Goal: Task Accomplishment & Management: Use online tool/utility

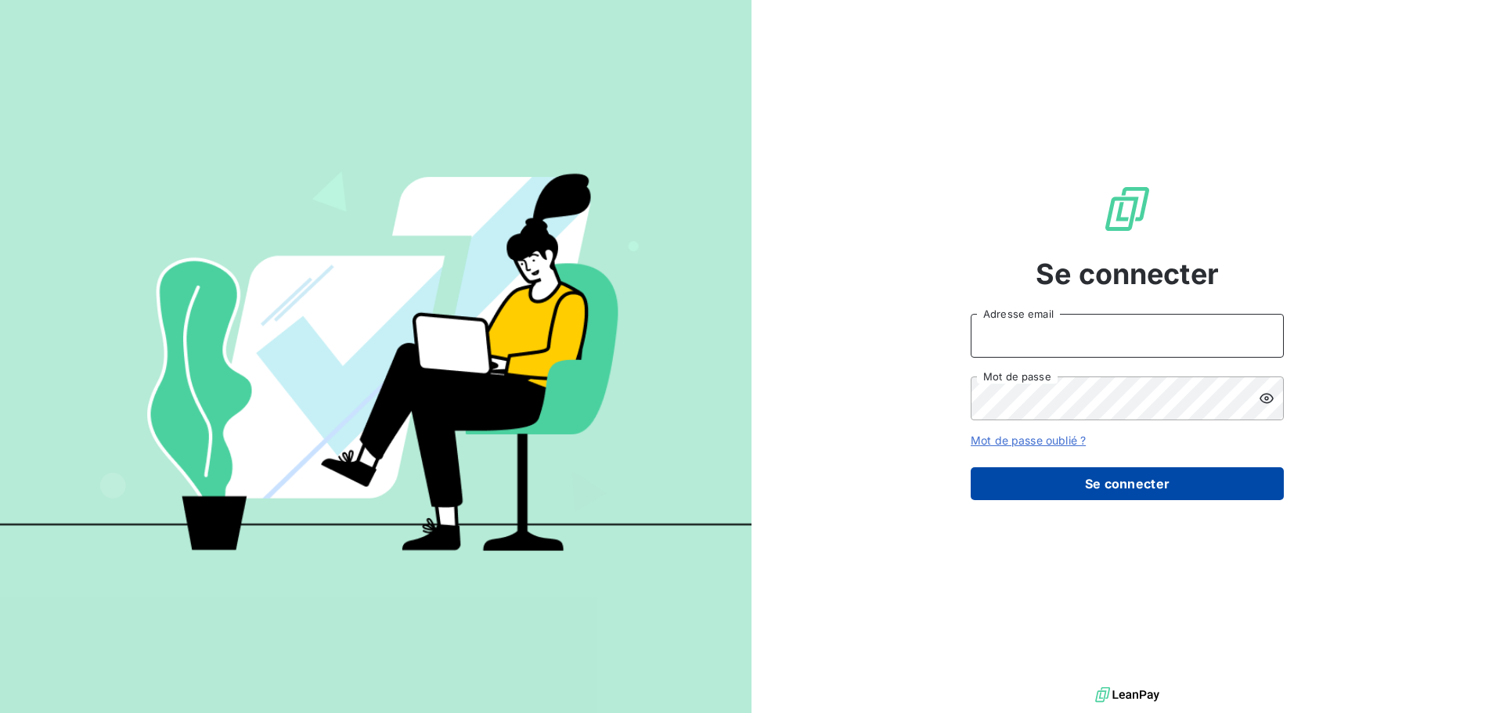
type input "[EMAIL_ADDRESS][DOMAIN_NAME]"
click at [1124, 482] on button "Se connecter" at bounding box center [1127, 483] width 313 height 33
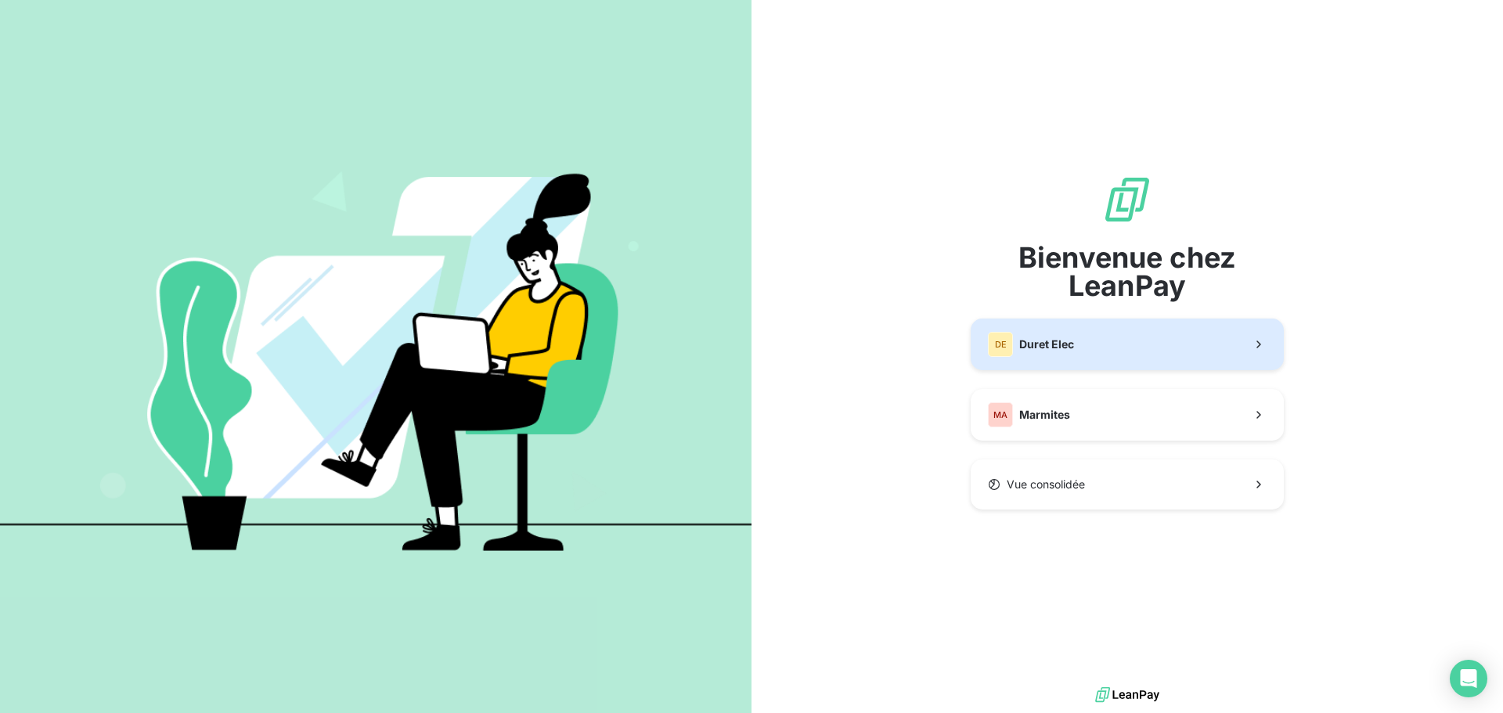
click at [1083, 341] on button "DE Duret Elec" at bounding box center [1127, 345] width 313 height 52
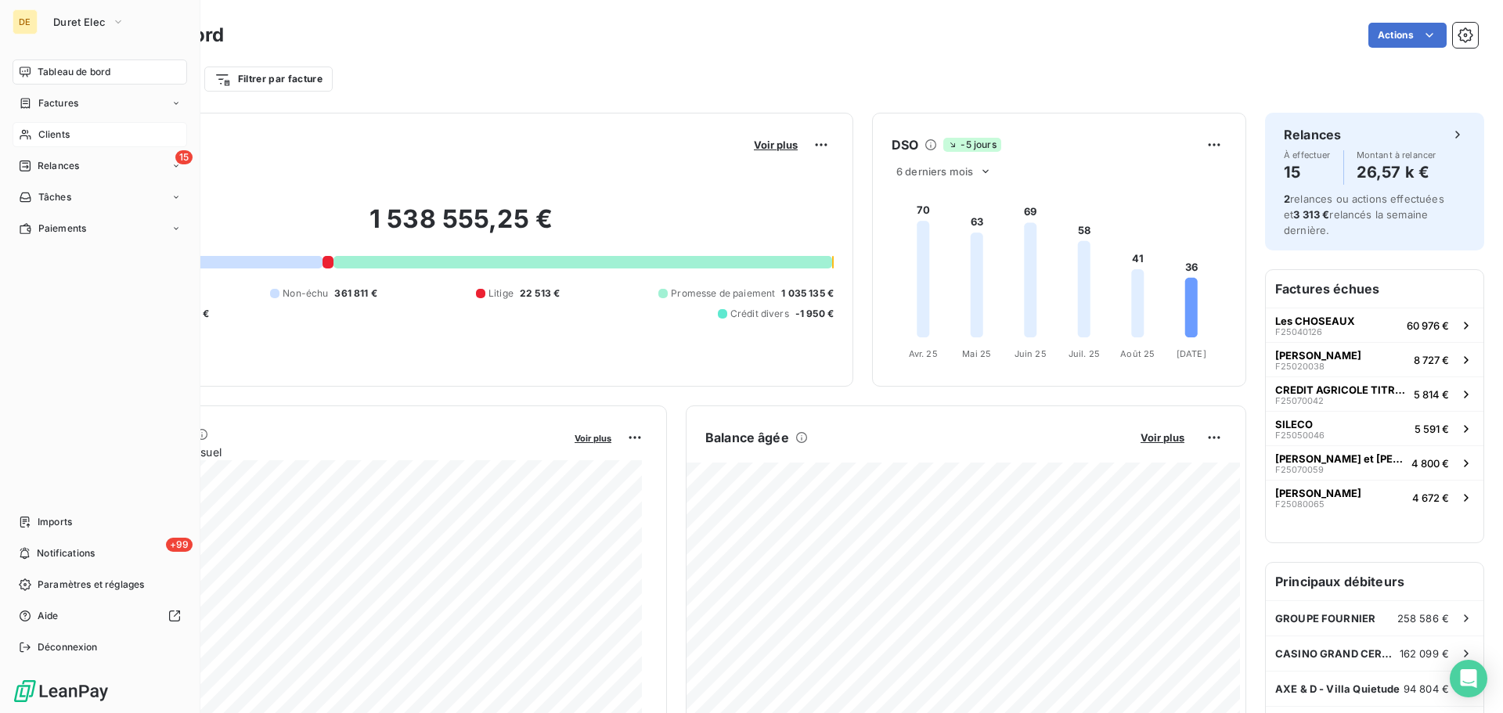
click at [63, 132] on span "Clients" at bounding box center [53, 135] width 31 height 14
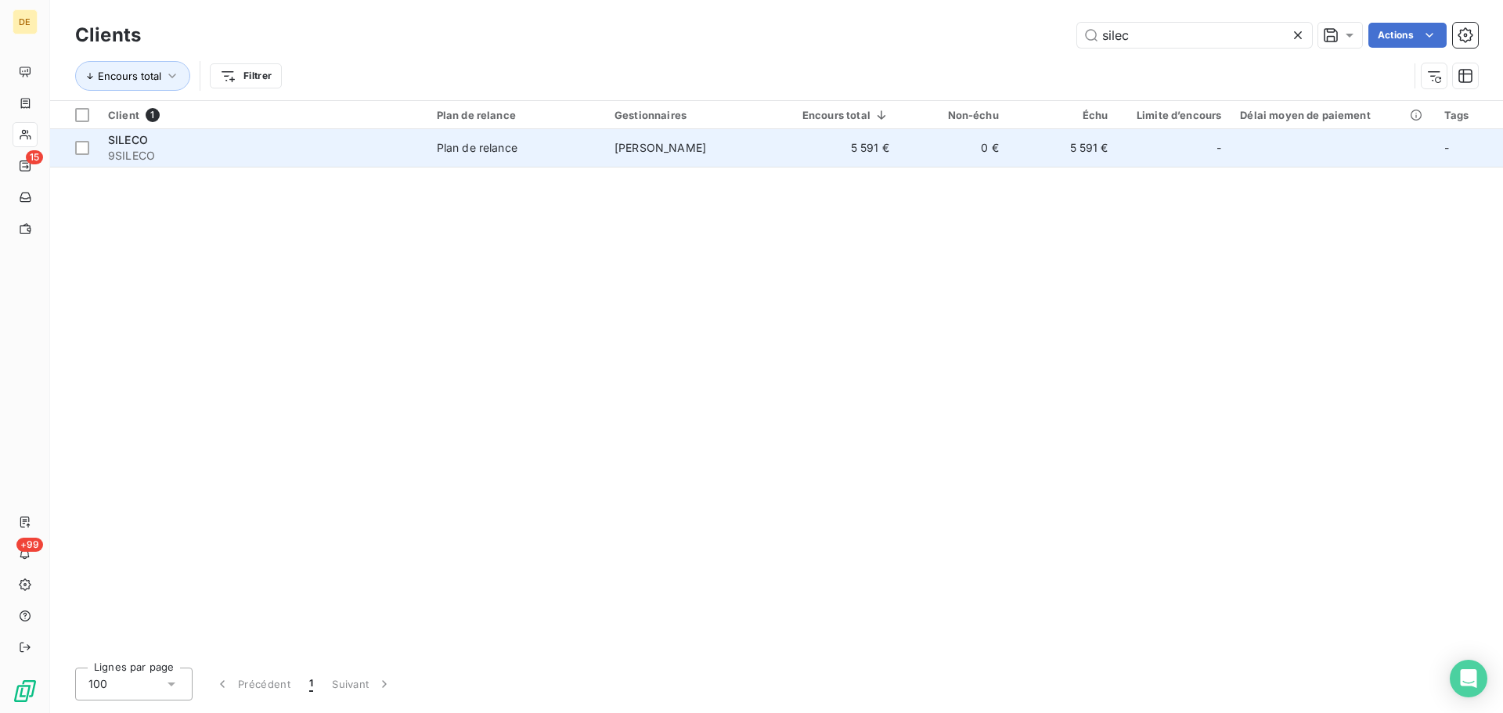
type input "silec"
click at [1041, 139] on td "5 591 €" at bounding box center [1064, 148] width 110 height 38
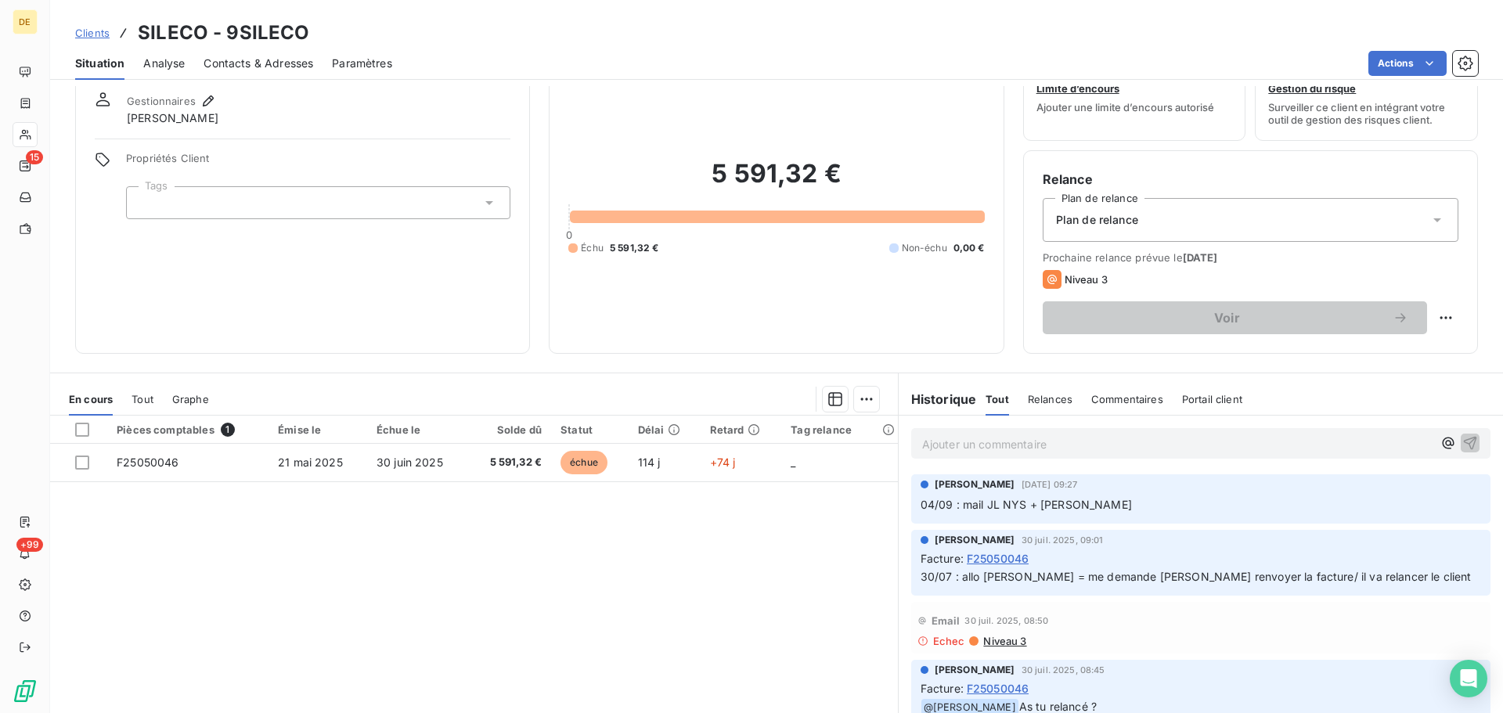
scroll to position [78, 0]
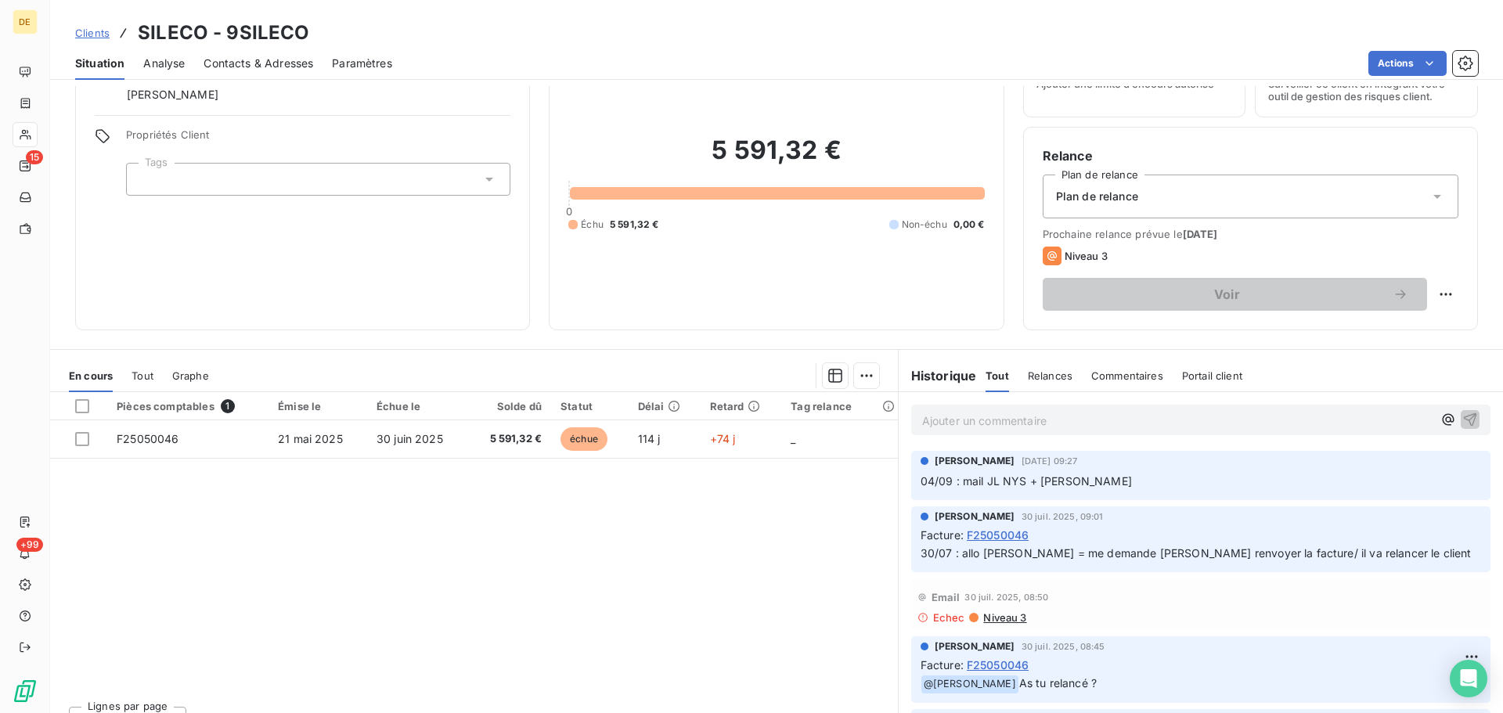
click at [88, 36] on span "Clients" at bounding box center [92, 33] width 34 height 13
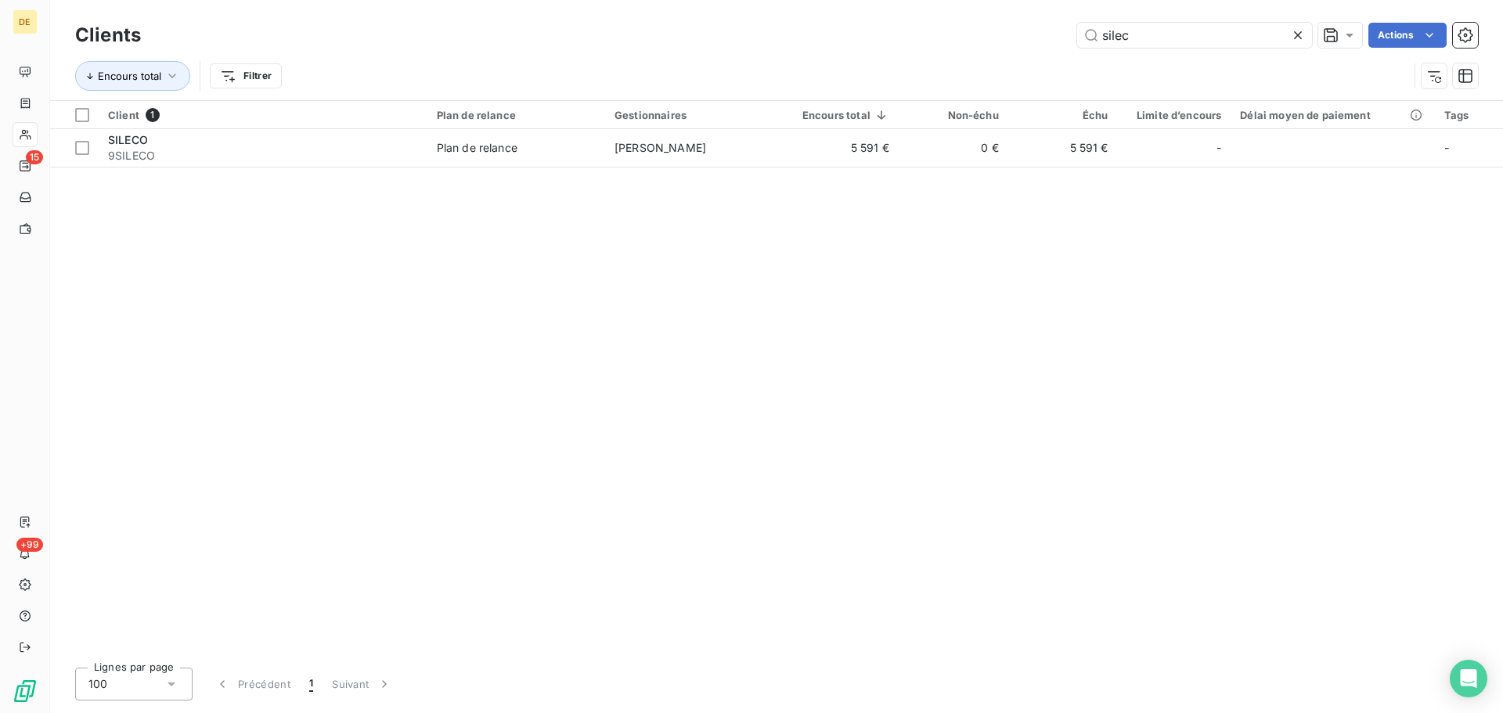
drag, startPoint x: 1204, startPoint y: 33, endPoint x: 944, endPoint y: 25, distance: 260.1
click at [950, 22] on div "Clients silec Actions" at bounding box center [776, 35] width 1403 height 33
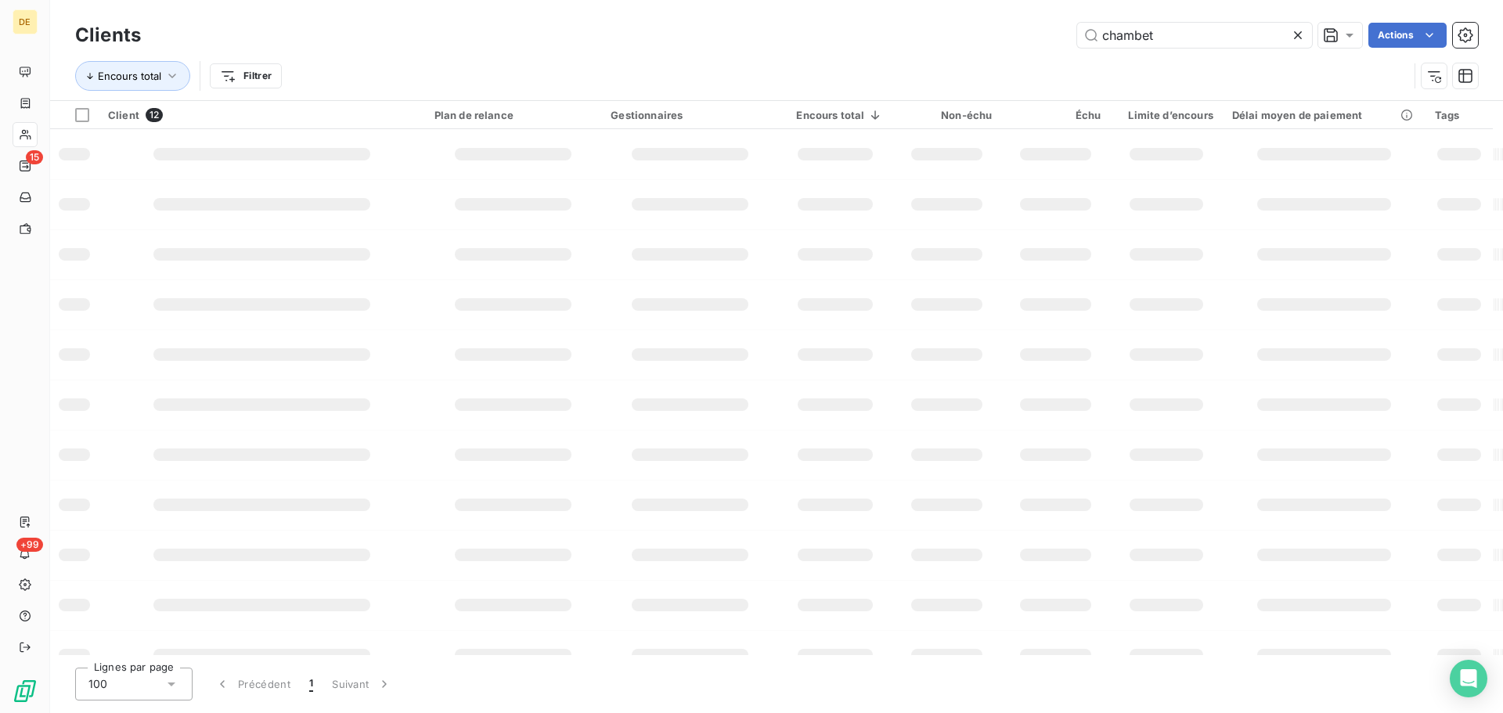
type input "chambet"
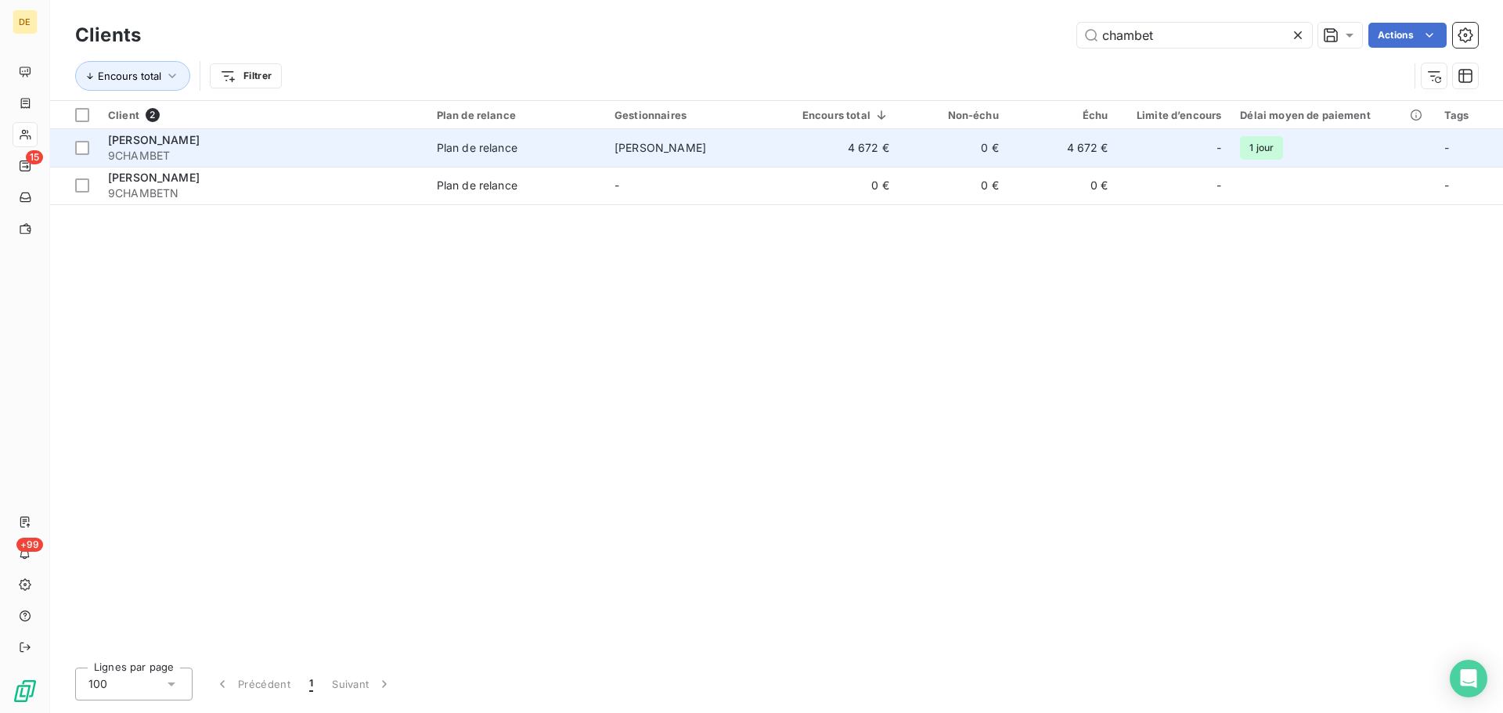
click at [879, 131] on td "4 672 €" at bounding box center [840, 148] width 115 height 38
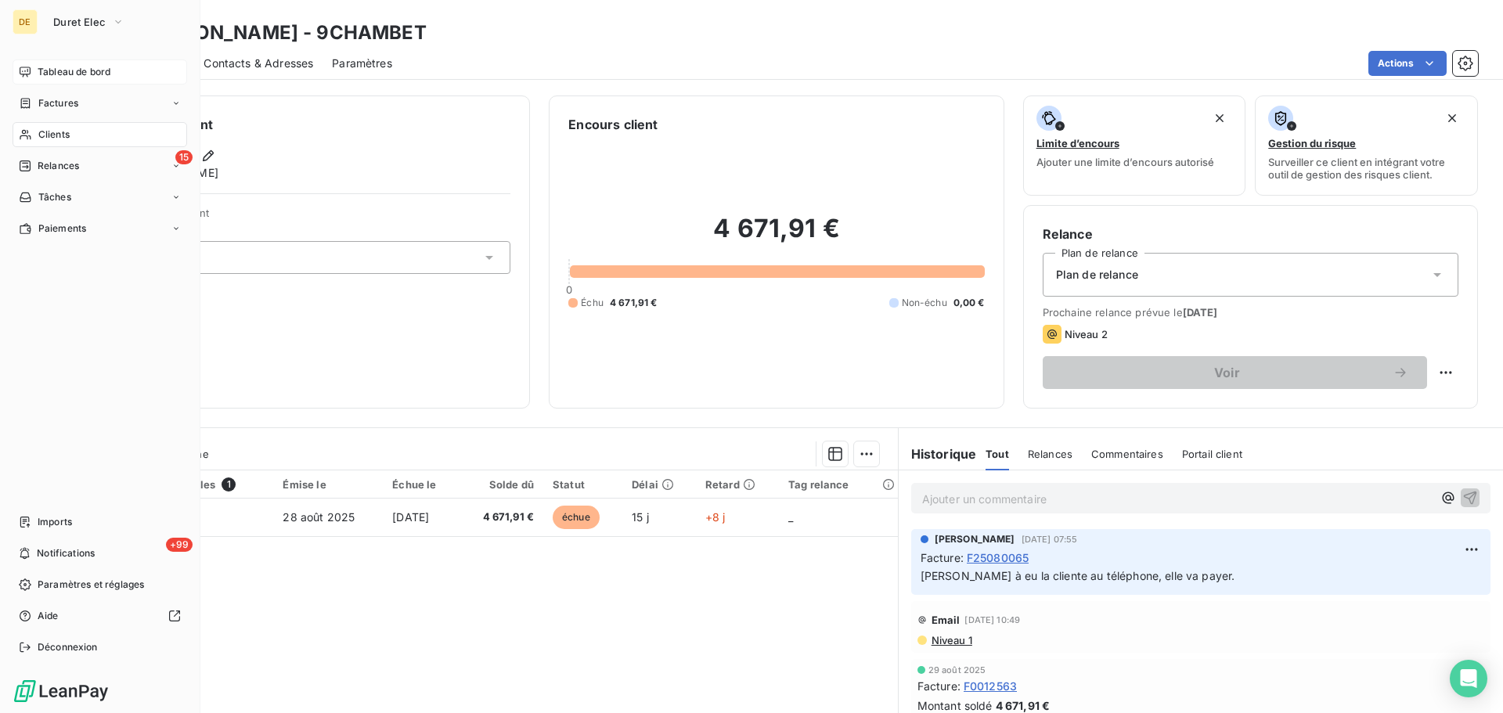
click at [40, 68] on span "Tableau de bord" at bounding box center [74, 72] width 73 height 14
